Goal: Entertainment & Leisure: Consume media (video, audio)

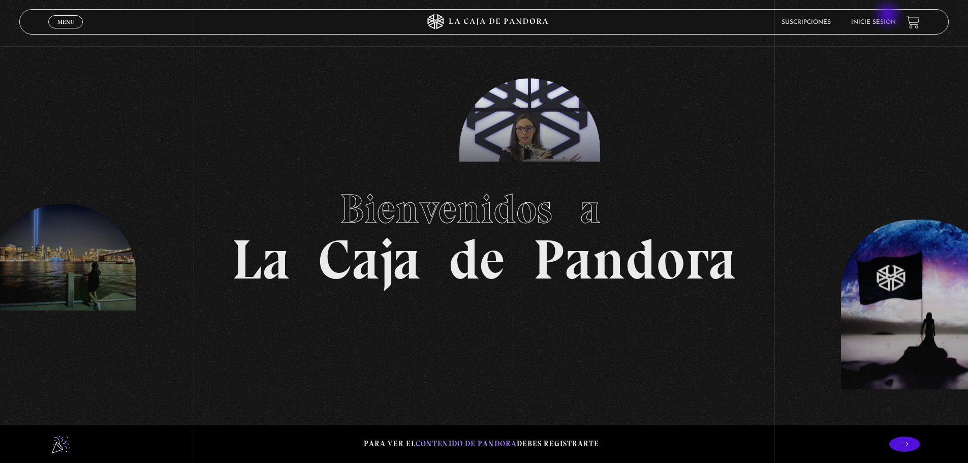
click at [890, 16] on li "Inicie sesión" at bounding box center [874, 22] width 45 height 16
click at [887, 20] on link "Inicie sesión" at bounding box center [874, 22] width 45 height 6
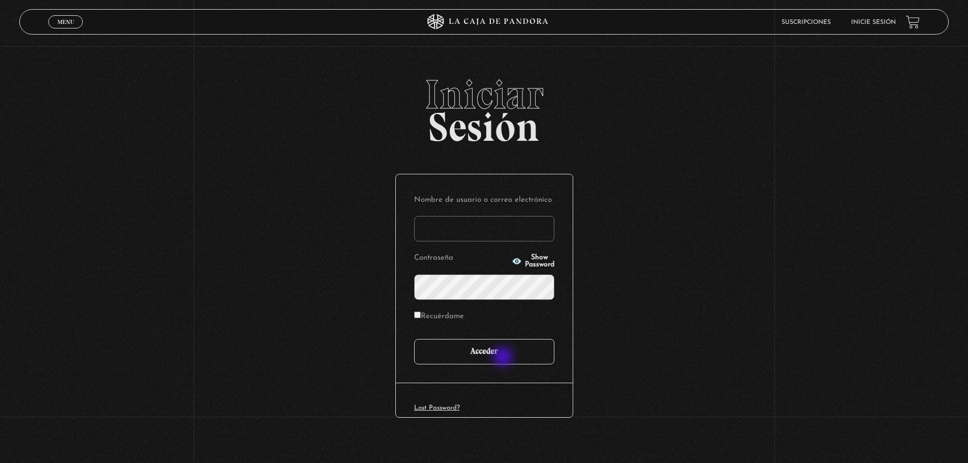
type input "valemarcelamm@gmail.com"
click at [504, 358] on input "Acceder" at bounding box center [484, 351] width 140 height 25
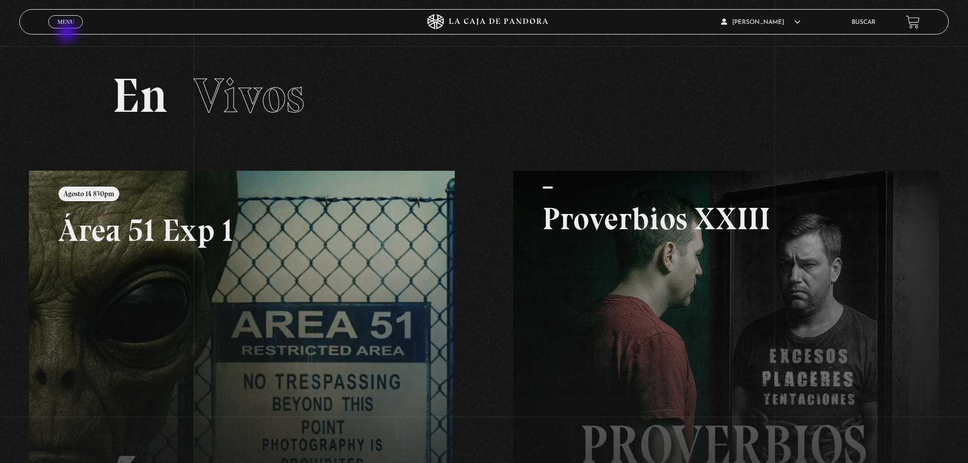
click at [81, 19] on div "Menu Cerrar" at bounding box center [193, 22] width 291 height 24
click at [71, 22] on span "Menu" at bounding box center [65, 22] width 17 height 6
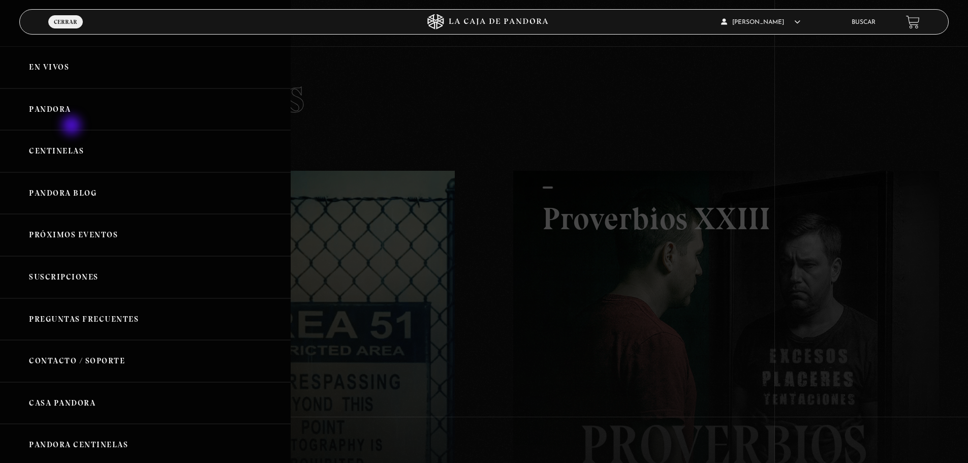
click at [66, 109] on link "Pandora" at bounding box center [145, 109] width 291 height 42
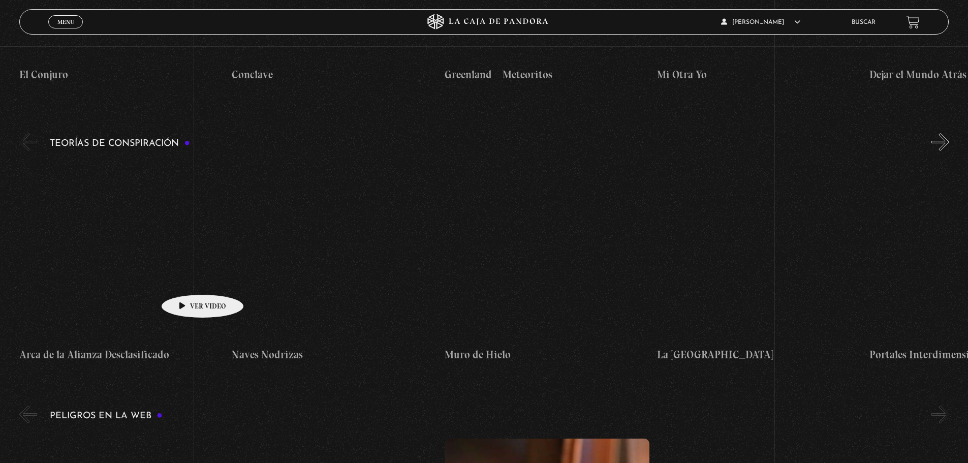
scroll to position [1525, 0]
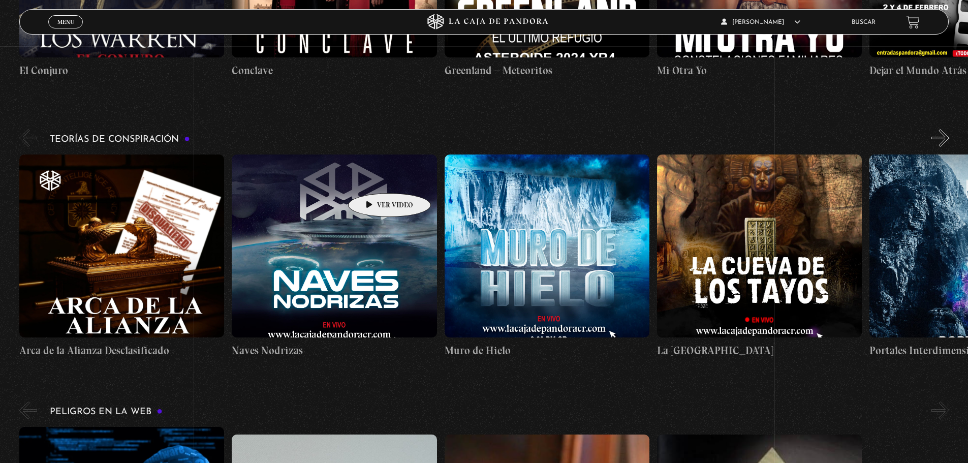
click at [374, 178] on figure at bounding box center [334, 246] width 205 height 183
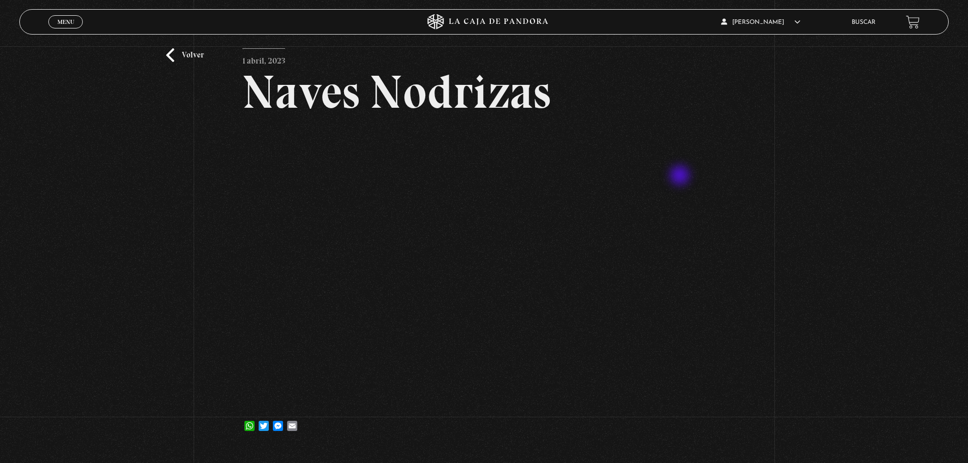
scroll to position [102, 0]
